Goal: Information Seeking & Learning: Learn about a topic

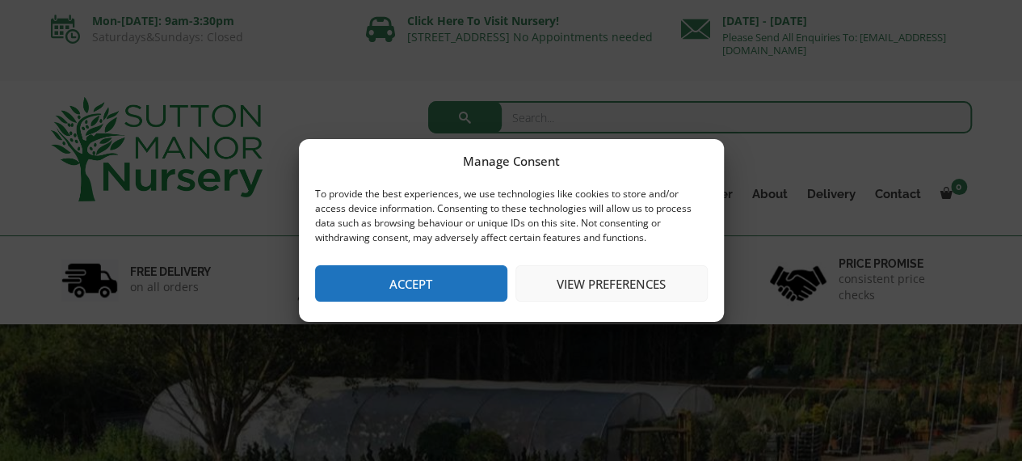
click at [442, 282] on button "Accept" at bounding box center [411, 283] width 192 height 36
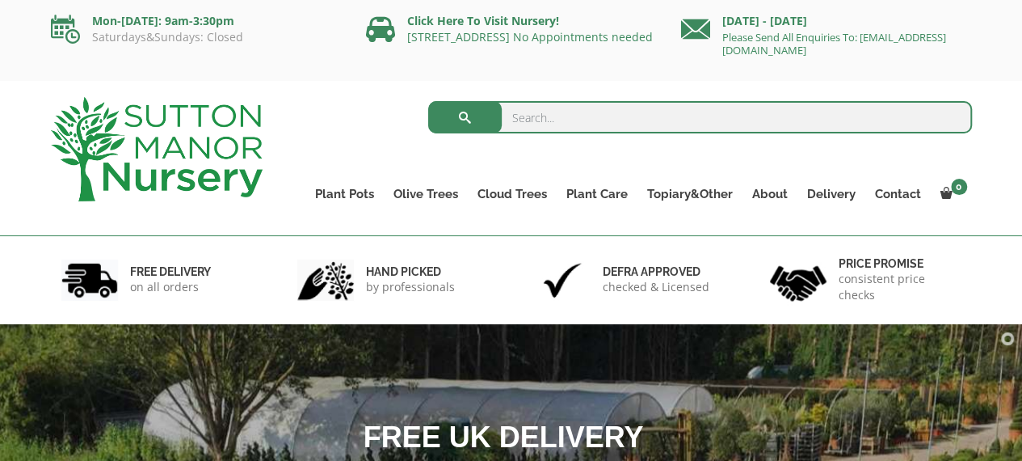
click at [608, 112] on input "search" at bounding box center [700, 117] width 544 height 32
type input "conifers"
click at [461, 112] on button "submit" at bounding box center [465, 117] width 74 height 32
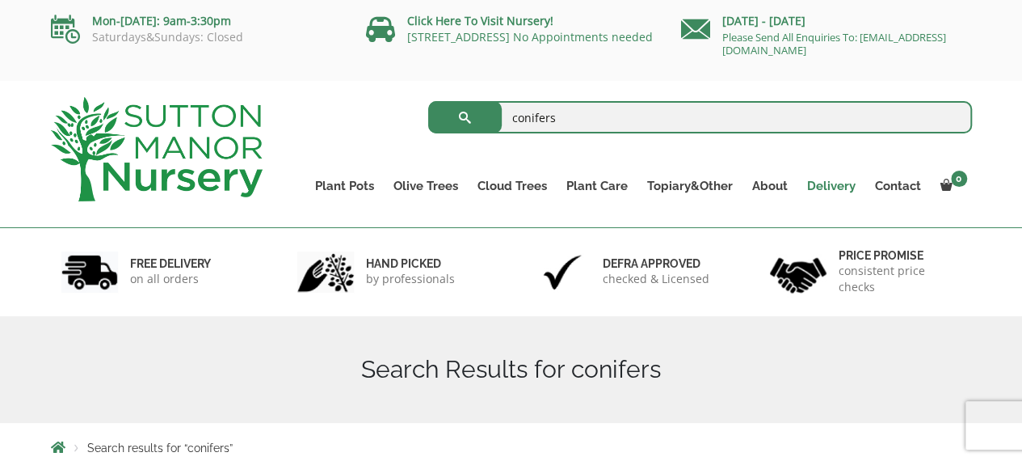
click at [828, 181] on link "Delivery" at bounding box center [832, 186] width 68 height 23
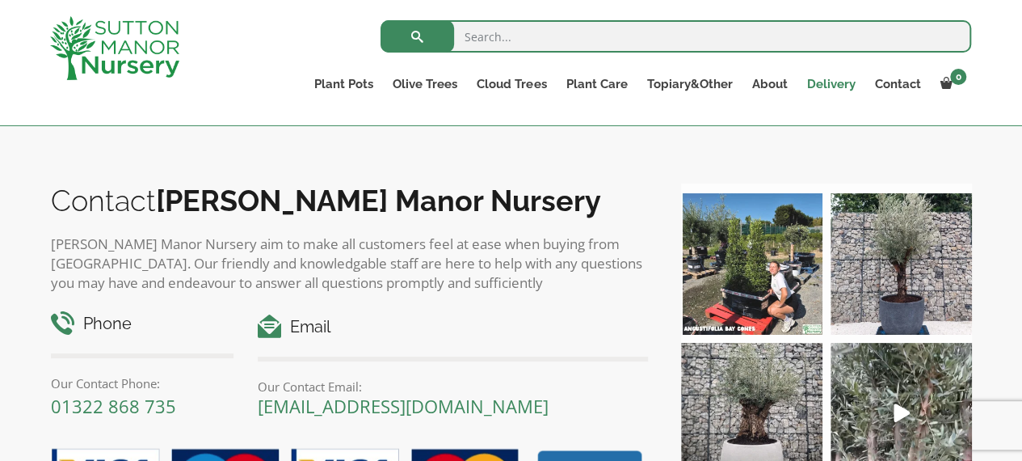
scroll to position [2683, 0]
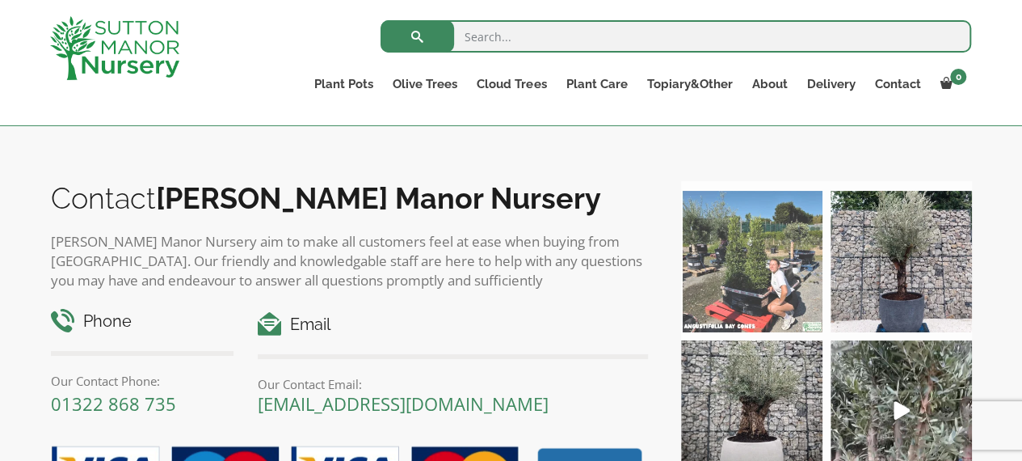
click at [758, 305] on img at bounding box center [751, 261] width 141 height 141
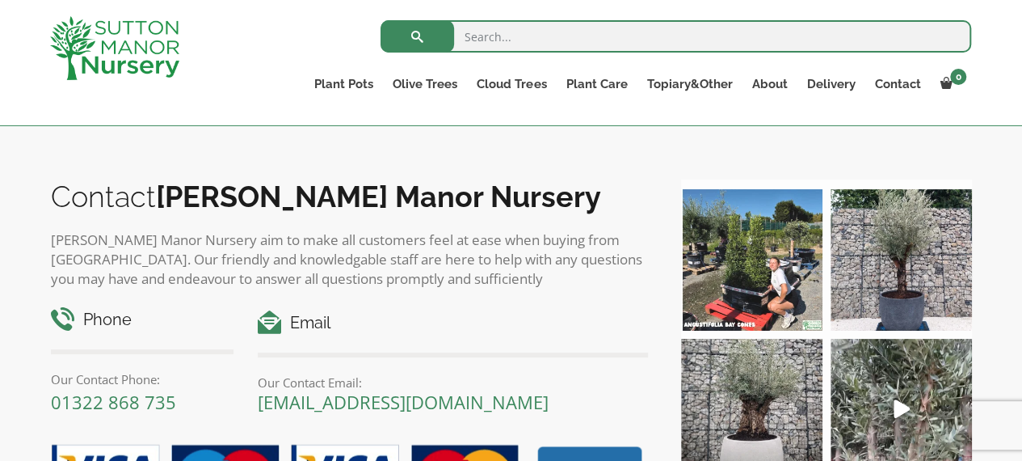
scroll to position [2586, 0]
